Goal: Information Seeking & Learning: Find specific fact

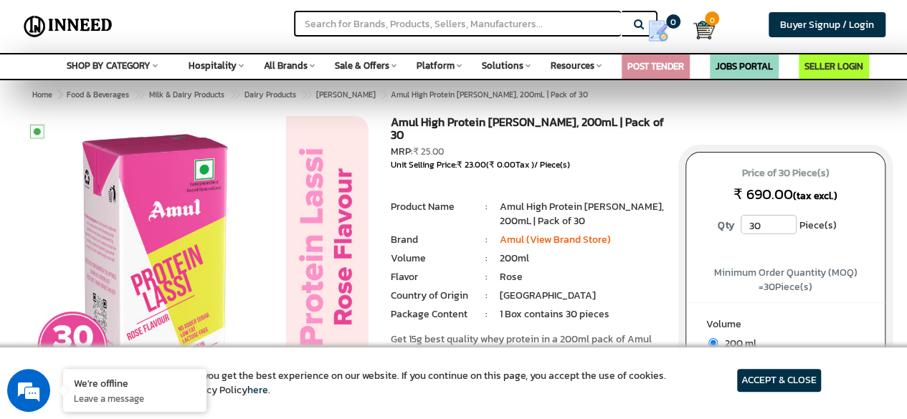
click at [792, 389] on article "ACCEPT & CLOSE" at bounding box center [779, 380] width 84 height 23
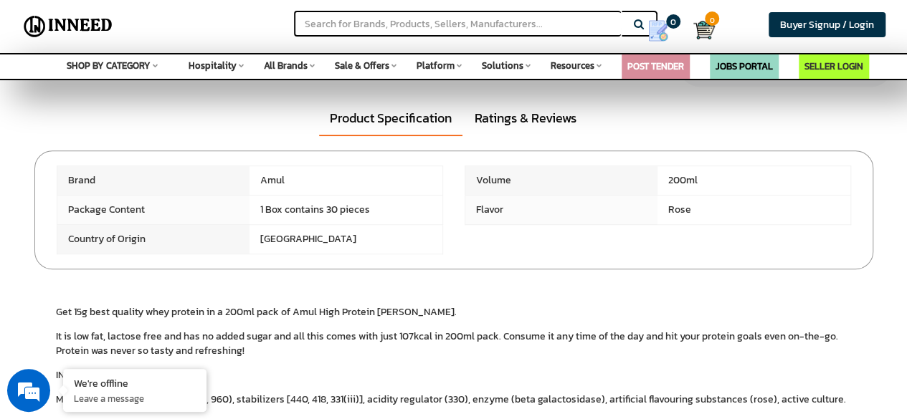
click at [313, 196] on span "1 Box contains 30 pieces" at bounding box center [345, 210] width 193 height 29
click at [533, 205] on span "Flavor" at bounding box center [561, 210] width 193 height 29
click at [692, 200] on span "Rose" at bounding box center [753, 210] width 193 height 29
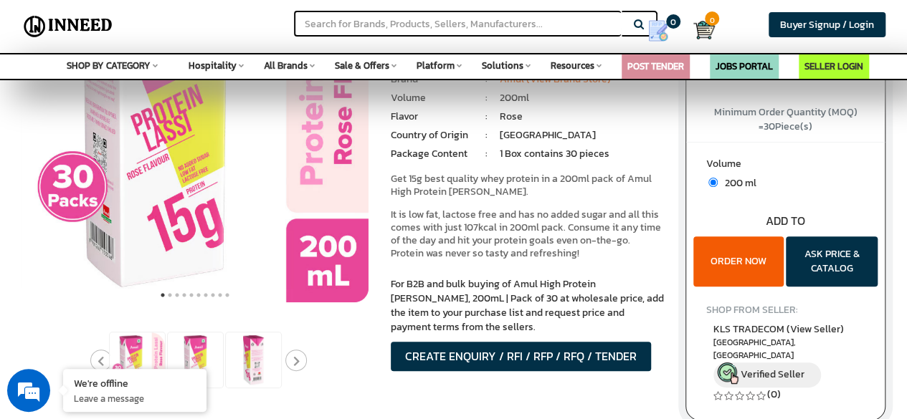
scroll to position [167, 0]
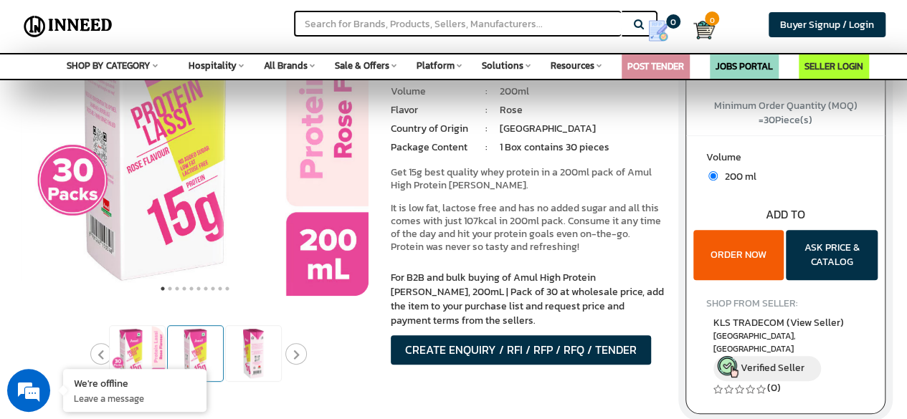
click at [209, 352] on img at bounding box center [195, 353] width 55 height 55
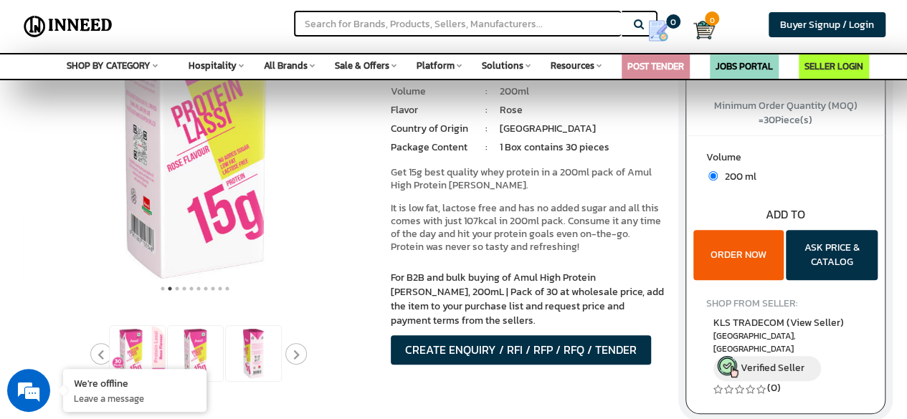
click at [284, 356] on div at bounding box center [196, 354] width 348 height 58
click at [294, 356] on icon "Next" at bounding box center [295, 355] width 6 height 11
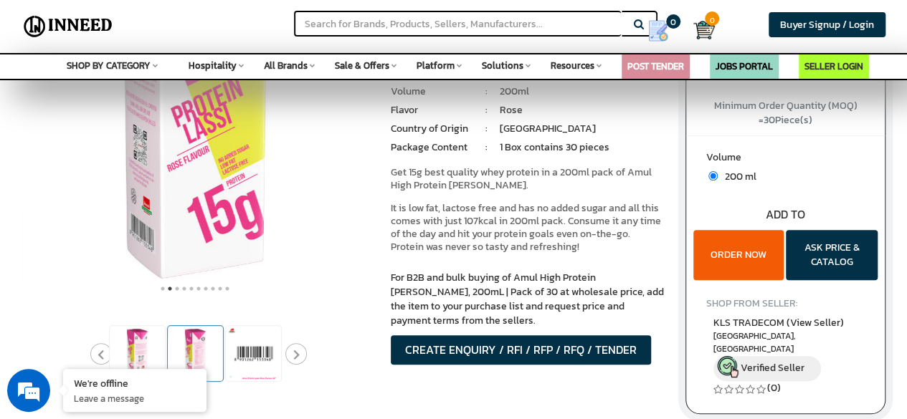
click at [199, 358] on img at bounding box center [195, 353] width 55 height 55
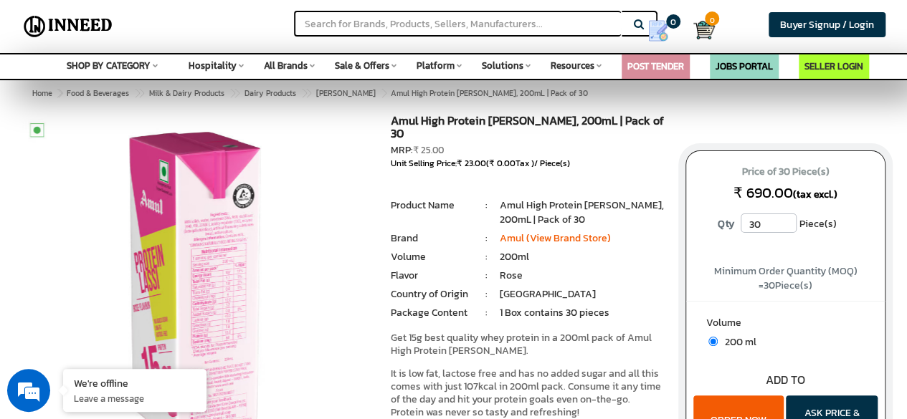
scroll to position [0, 0]
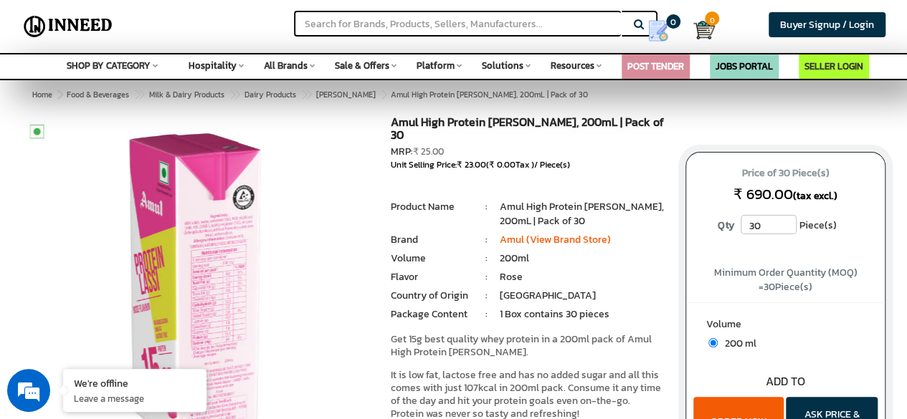
click at [237, 267] on img at bounding box center [195, 289] width 347 height 347
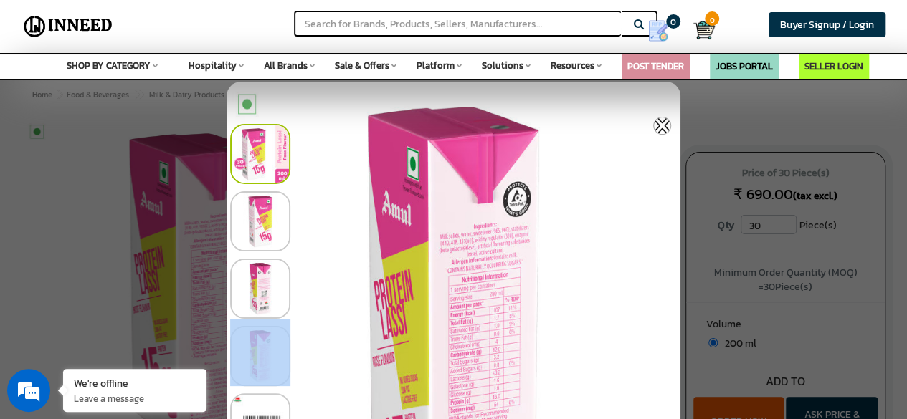
drag, startPoint x: 518, startPoint y: 347, endPoint x: 534, endPoint y: 293, distance: 56.2
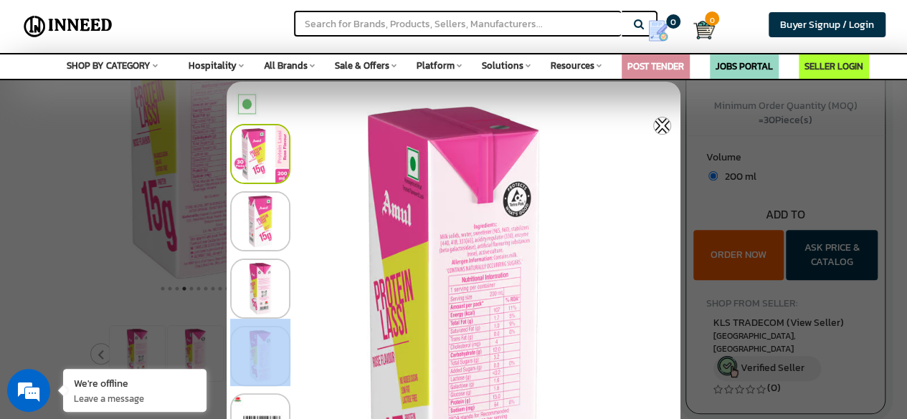
click at [662, 123] on img at bounding box center [662, 126] width 18 height 18
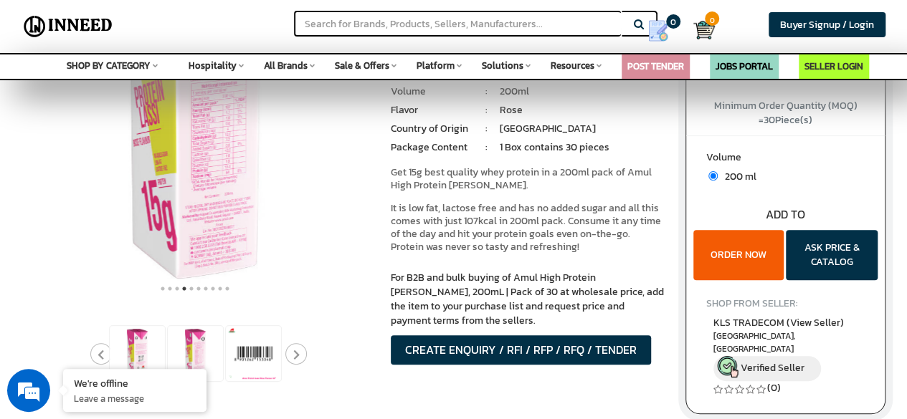
scroll to position [0, 0]
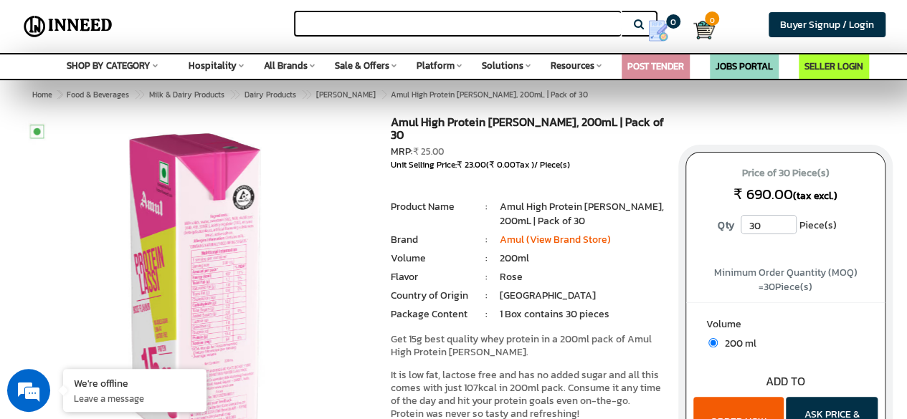
click at [409, 28] on input "text" at bounding box center [457, 24] width 327 height 26
drag, startPoint x: 390, startPoint y: 124, endPoint x: 485, endPoint y: 117, distance: 95.6
click at [485, 122] on h1 "Amul High Protein [PERSON_NAME], 200mL | Pack of 30" at bounding box center [528, 130] width 274 height 29
copy h1 "Amul High Protein"
drag, startPoint x: 456, startPoint y: 30, endPoint x: 465, endPoint y: 1, distance: 30.6
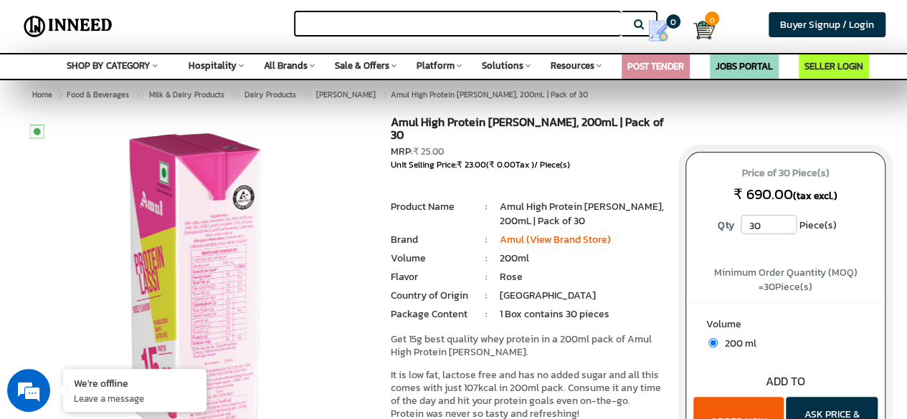
click at [465, 1] on div "Search Buyer Signup / Login Login Email * Password * Login Set new password >>" at bounding box center [453, 26] width 907 height 53
paste input "Amul High Protein"
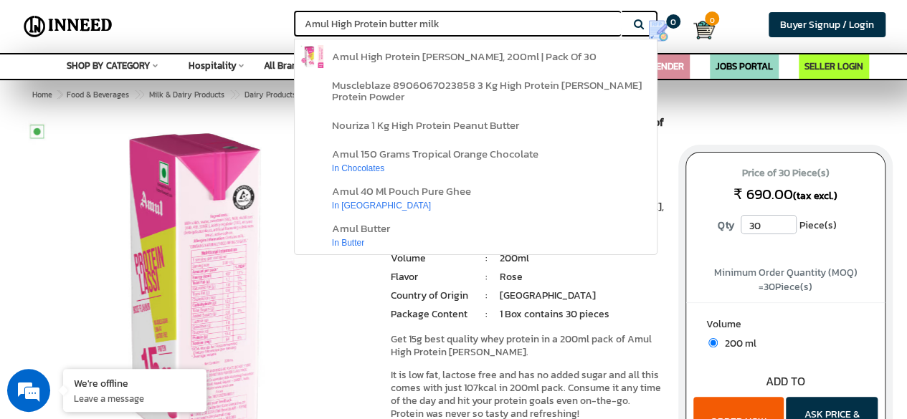
type input "Amul High Protein butter milk"
click at [622, 11] on button "Search" at bounding box center [640, 24] width 36 height 26
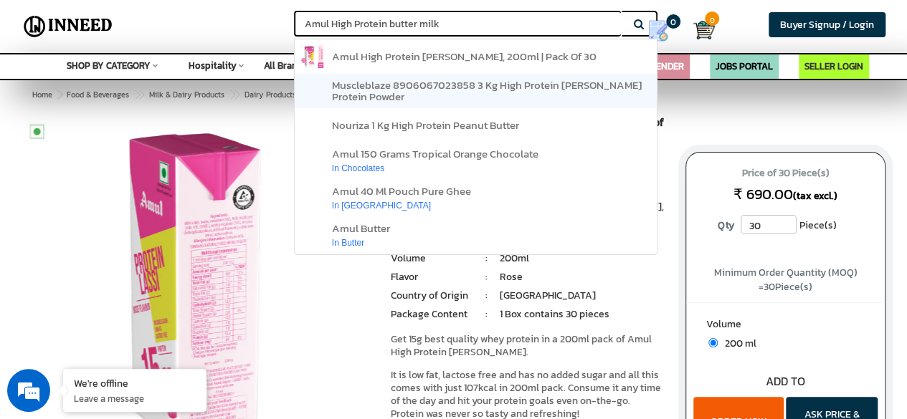
click at [622, 11] on button "Search" at bounding box center [640, 24] width 36 height 26
